Goal: Check status: Check status

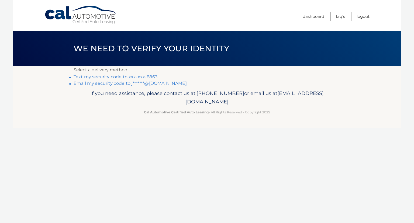
click at [106, 77] on link "Text my security code to xxx-xxx-6863" at bounding box center [116, 76] width 84 height 5
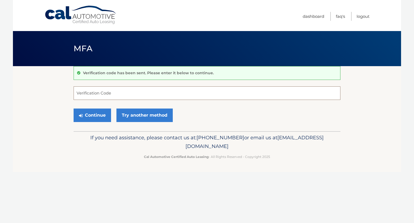
click at [101, 90] on input "Verification Code" at bounding box center [207, 92] width 267 height 13
type input "297217"
click at [89, 117] on button "Continue" at bounding box center [92, 114] width 37 height 13
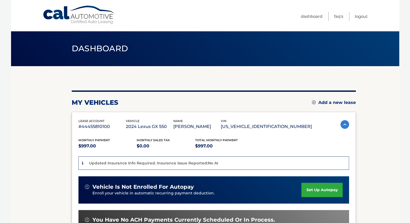
click at [368, 107] on section "my vehicles Add a new lease lease account #44455810100 vehicle 2024 Lexus GX 55…" at bounding box center [205, 186] width 388 height 240
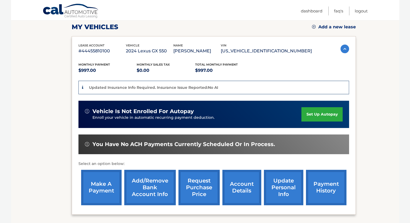
scroll to position [86, 0]
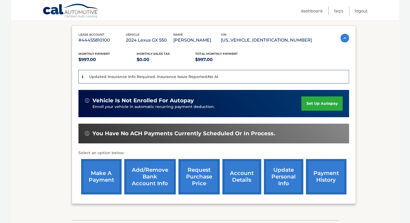
click at [233, 174] on link "account details" at bounding box center [241, 176] width 39 height 35
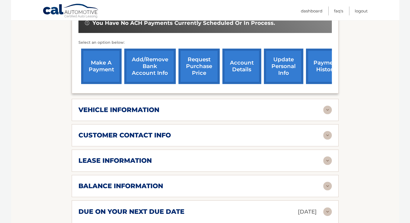
scroll to position [183, 0]
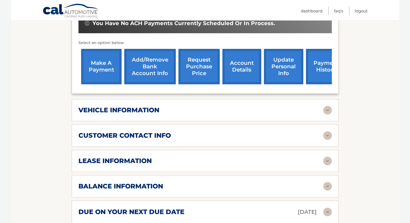
click at [306, 71] on link "payment history" at bounding box center [326, 66] width 40 height 35
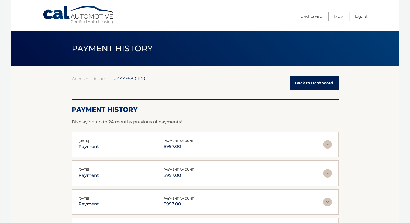
click at [363, 129] on section "Account Details | #44455810100 Back to Dashboard Payment History Displaying up …" at bounding box center [205, 189] width 388 height 247
